Goal: Entertainment & Leisure: Consume media (video, audio)

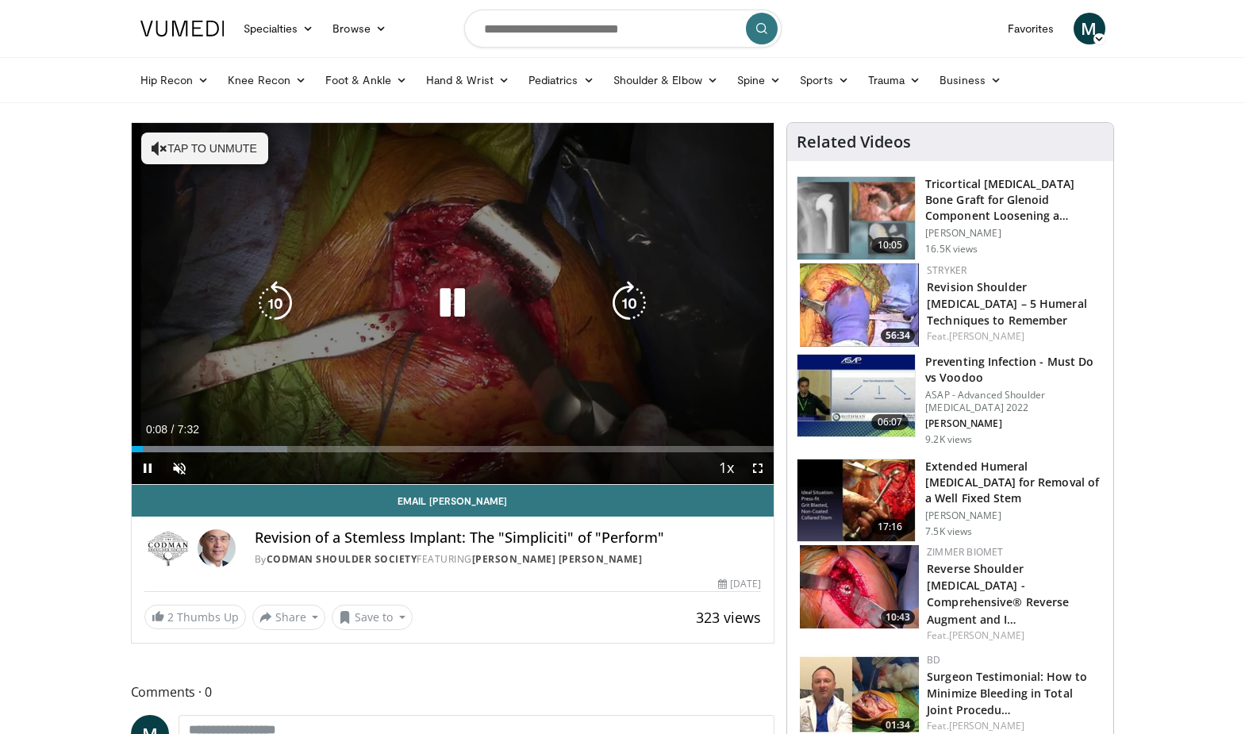
scroll to position [1, 0]
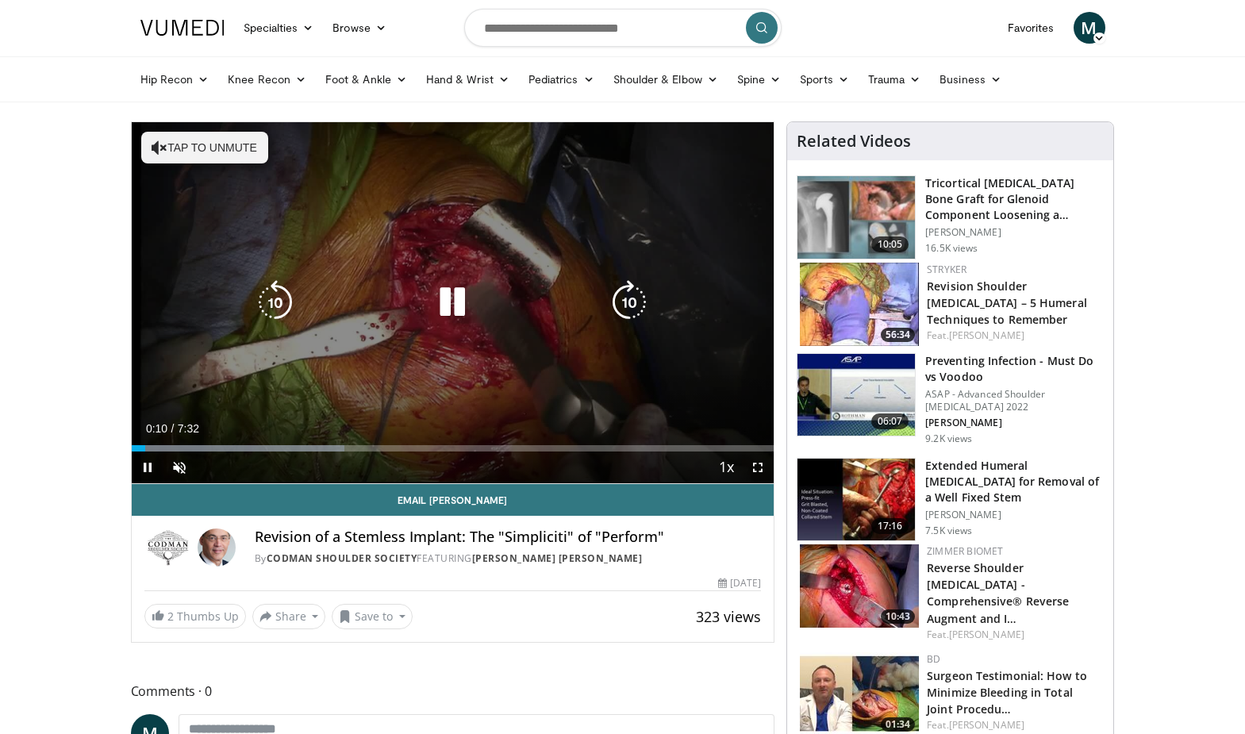
click at [458, 310] on icon "Video Player" at bounding box center [452, 302] width 44 height 44
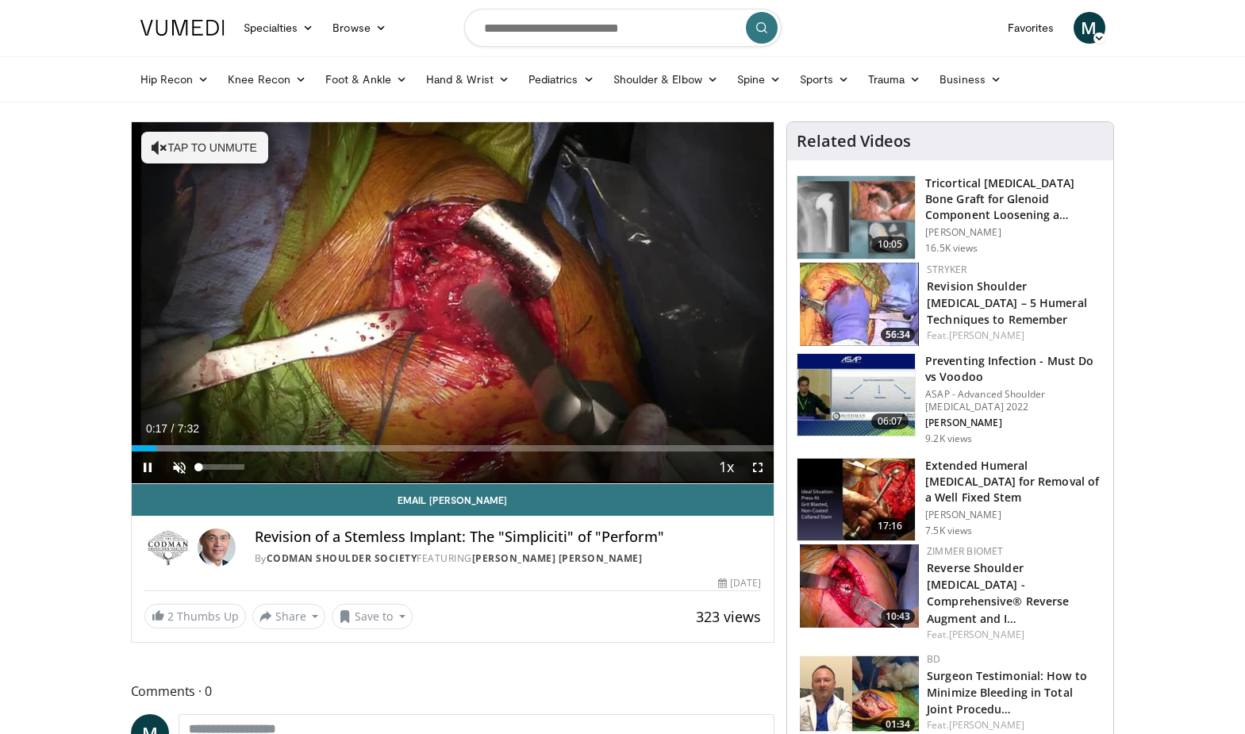
click at [180, 469] on span "Video Player" at bounding box center [179, 468] width 32 height 32
click at [149, 467] on span "Video Player" at bounding box center [148, 468] width 32 height 32
click at [150, 468] on span "Video Player" at bounding box center [148, 468] width 32 height 32
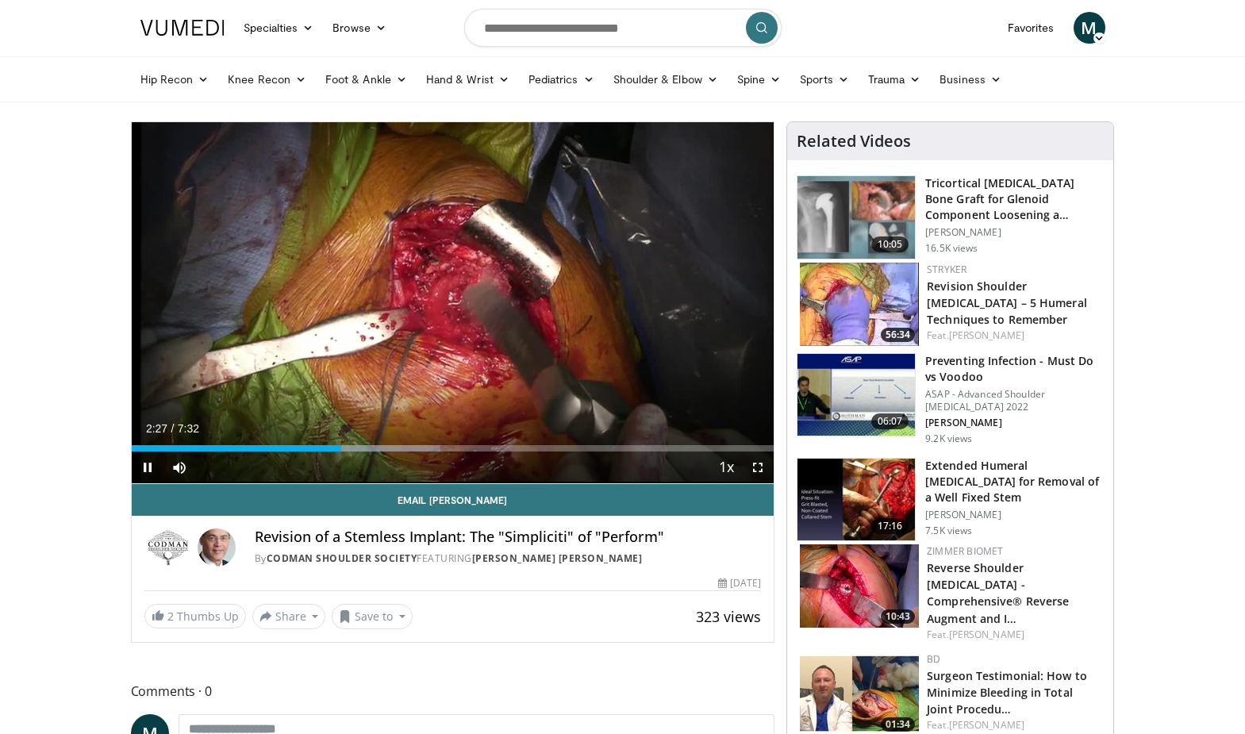
click at [749, 469] on span "Video Player" at bounding box center [758, 468] width 32 height 32
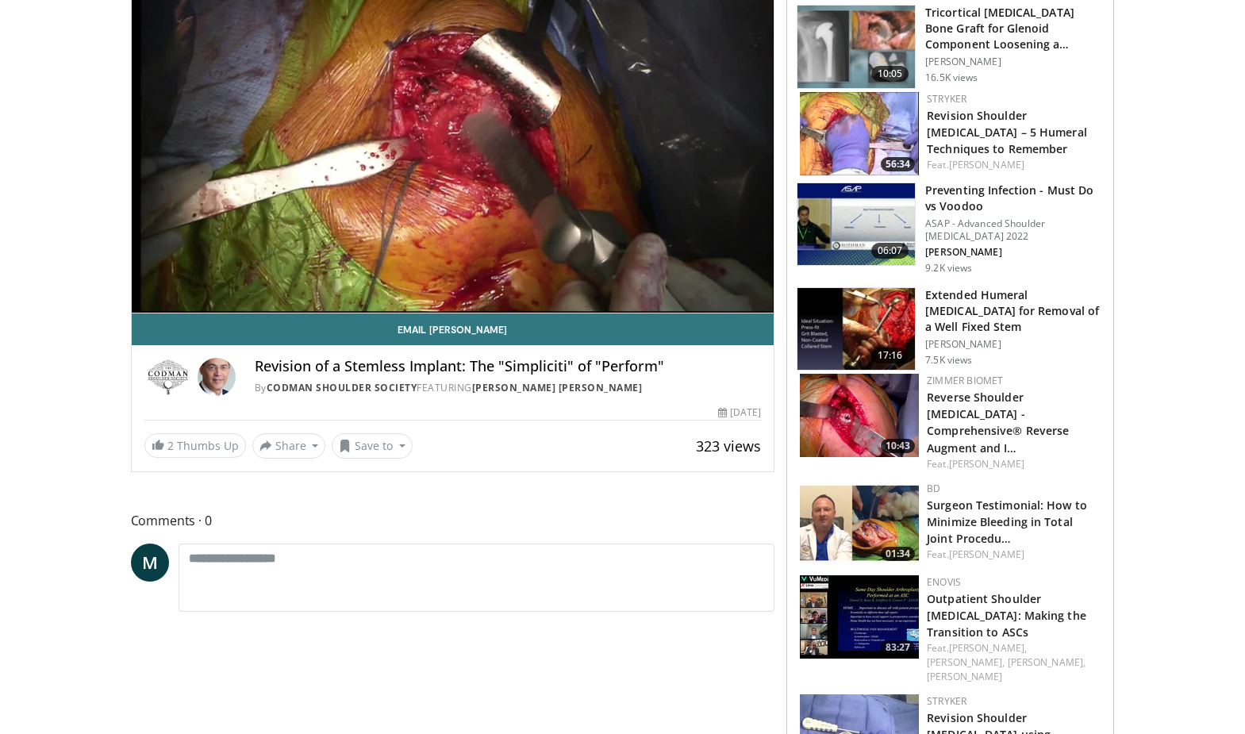
scroll to position [175, 0]
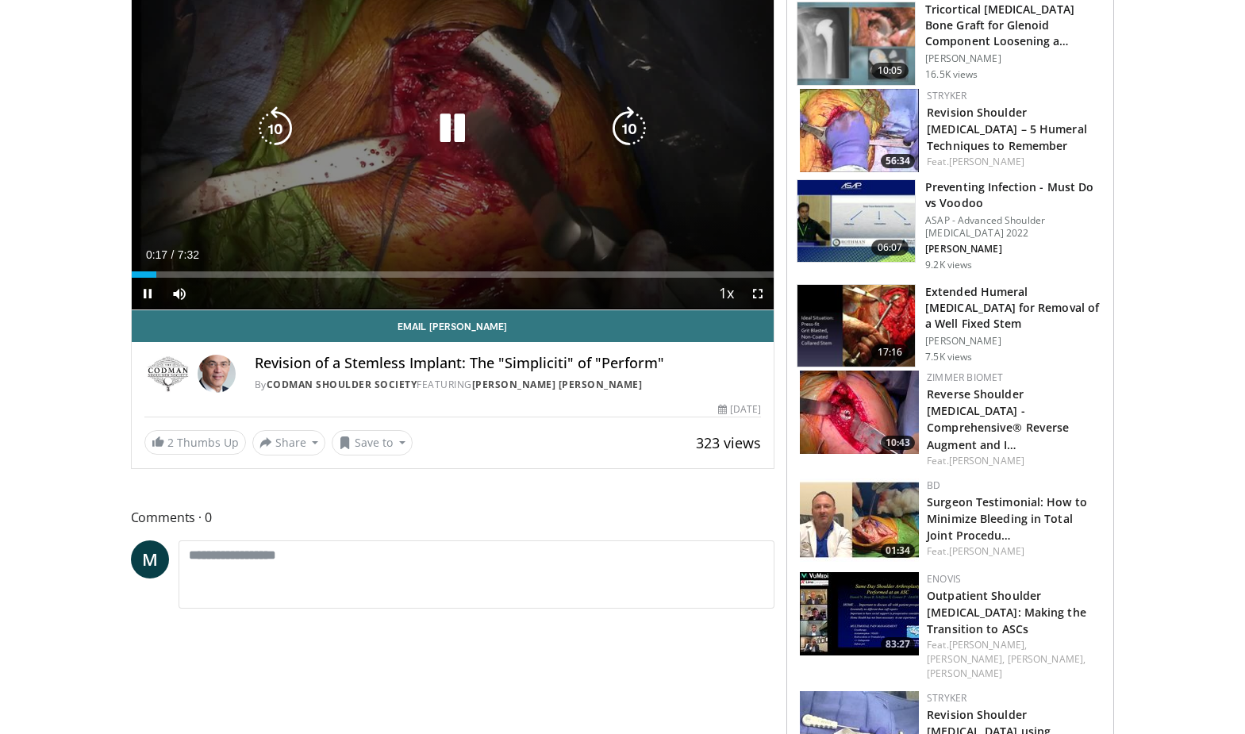
click at [455, 128] on icon "Video Player" at bounding box center [452, 128] width 44 height 44
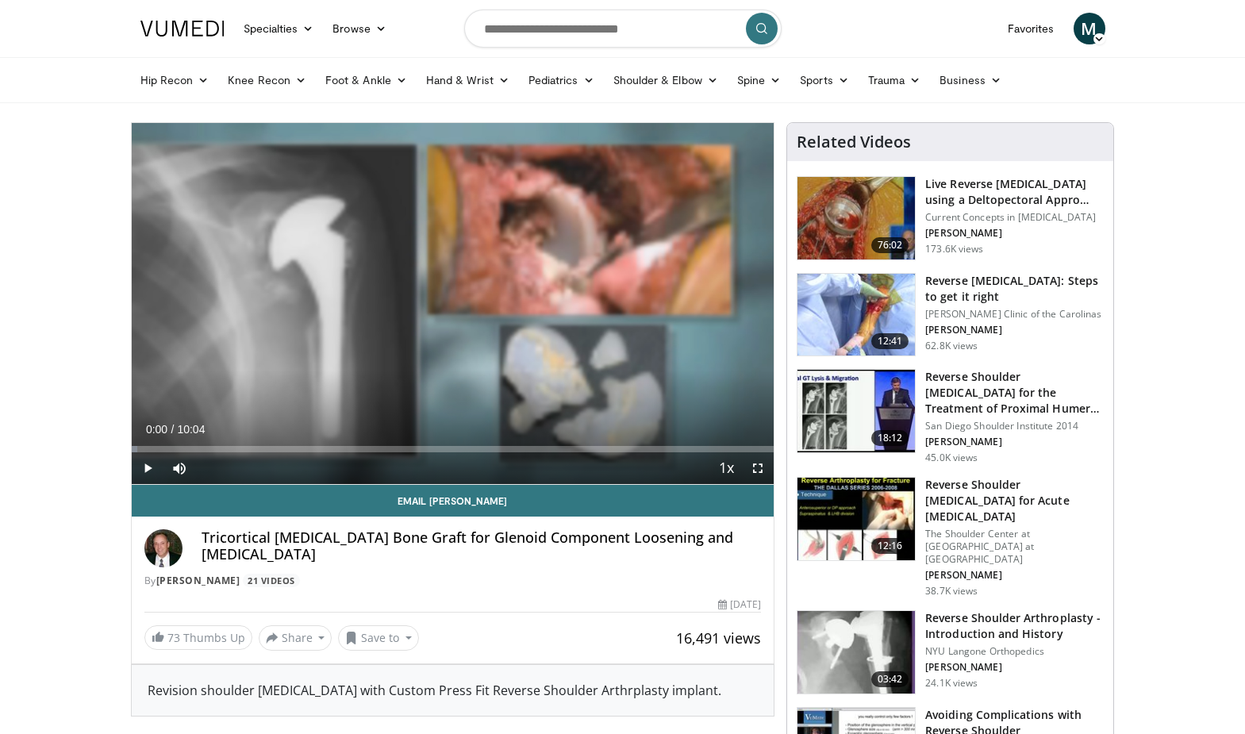
click at [149, 467] on span "Video Player" at bounding box center [148, 468] width 32 height 32
